Goal: Communication & Community: Answer question/provide support

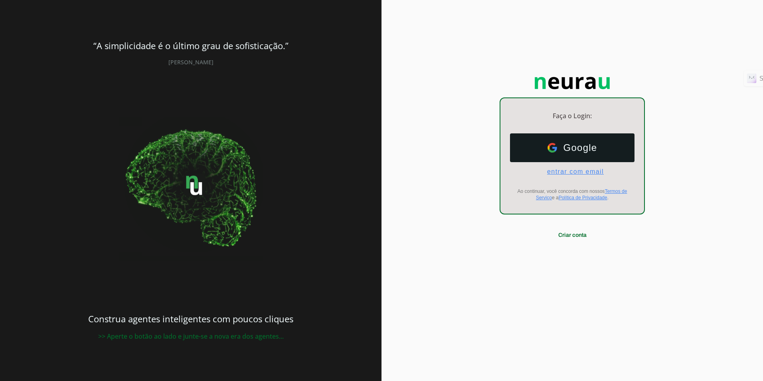
click at [482, 173] on span "entrar com email" at bounding box center [572, 171] width 63 height 7
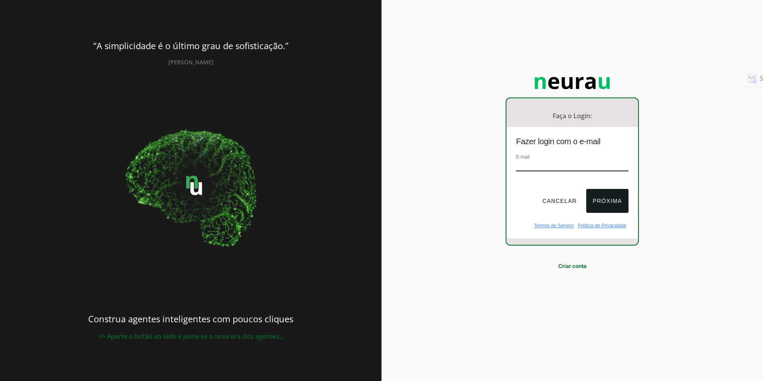
click at [482, 164] on input "email" at bounding box center [572, 165] width 112 height 11
type input "[EMAIL_ADDRESS][DOMAIN_NAME]"
click at [482, 197] on button "Próxima" at bounding box center [607, 201] width 42 height 24
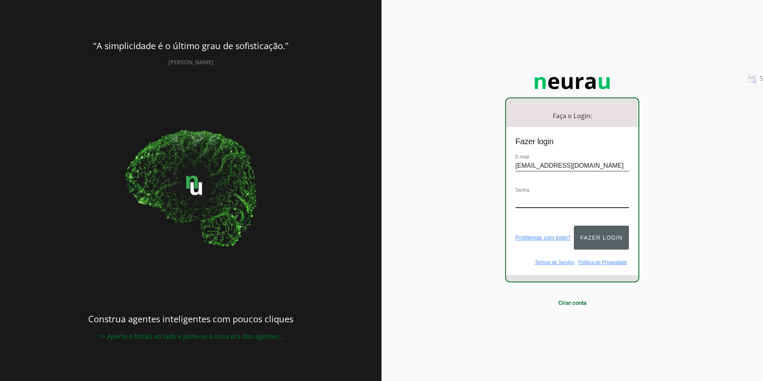
click at [482, 226] on button "Fazer login" at bounding box center [601, 237] width 55 height 24
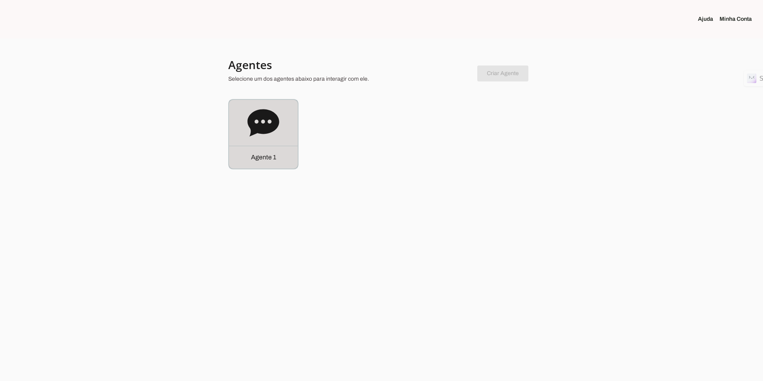
click at [278, 128] on icon at bounding box center [263, 123] width 32 height 32
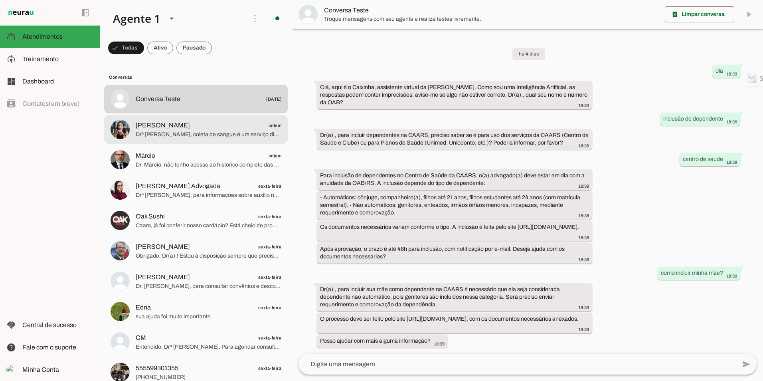
click at [210, 128] on span "[PERSON_NAME] ontem" at bounding box center [209, 126] width 146 height 10
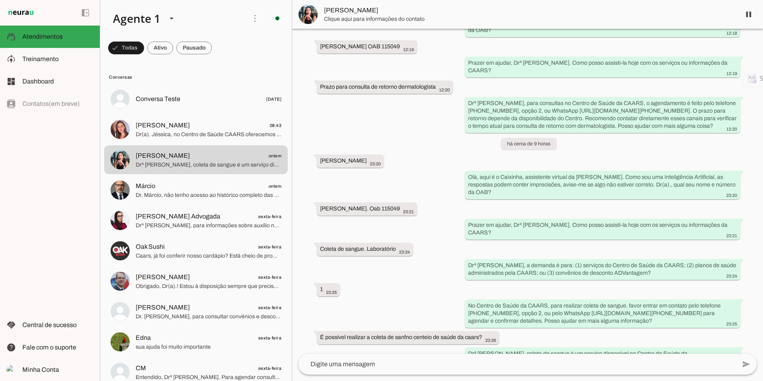
scroll to position [115, 0]
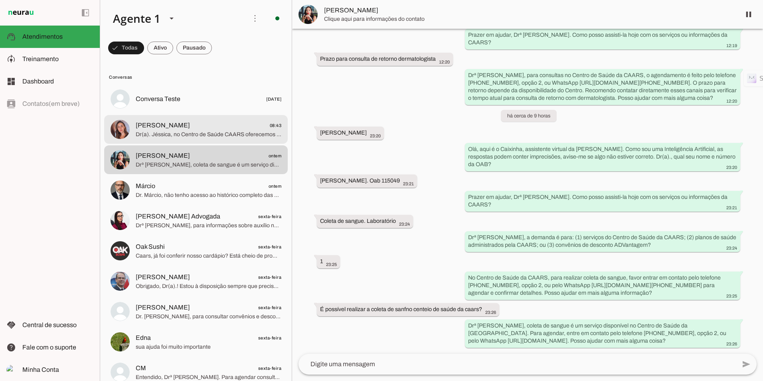
click at [208, 129] on span "[PERSON_NAME] 08:43" at bounding box center [209, 126] width 146 height 10
